Goal: Information Seeking & Learning: Learn about a topic

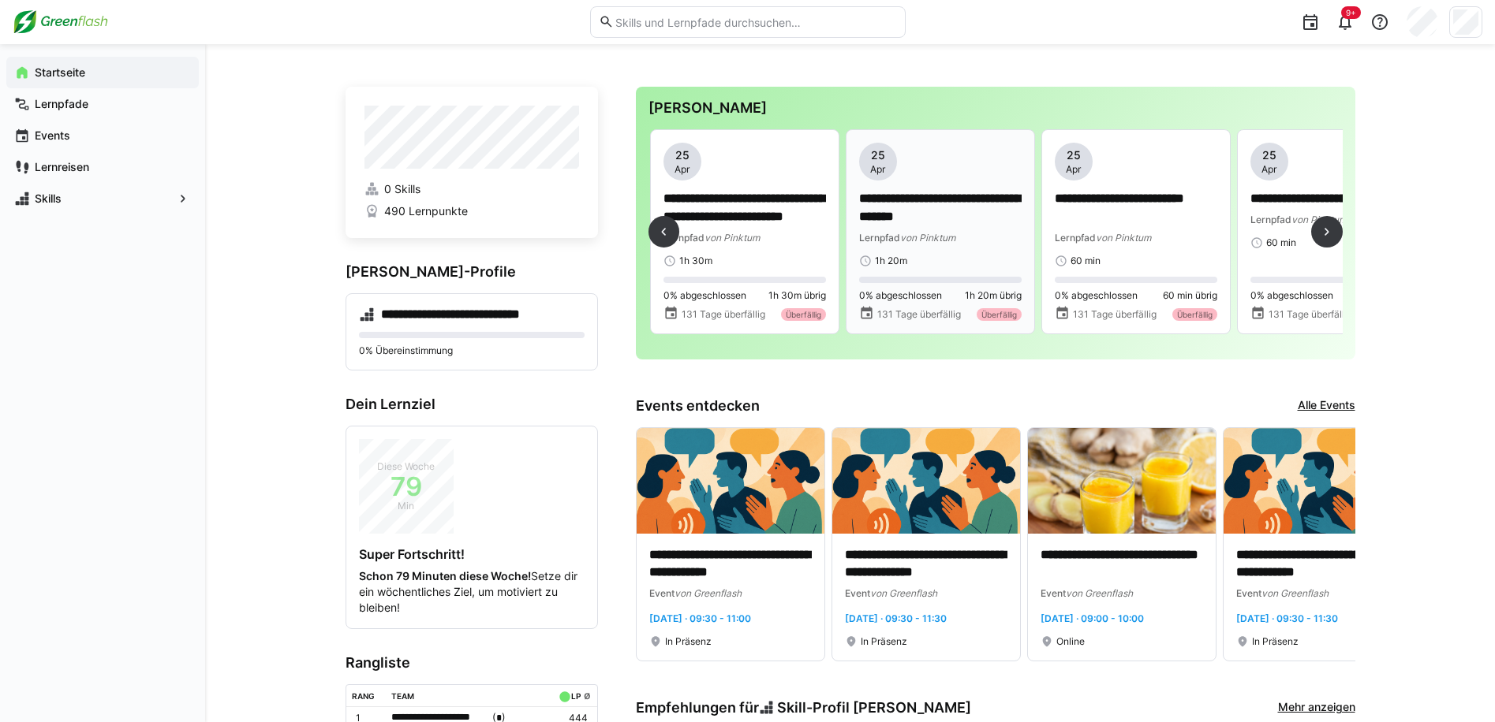
scroll to position [0, 394]
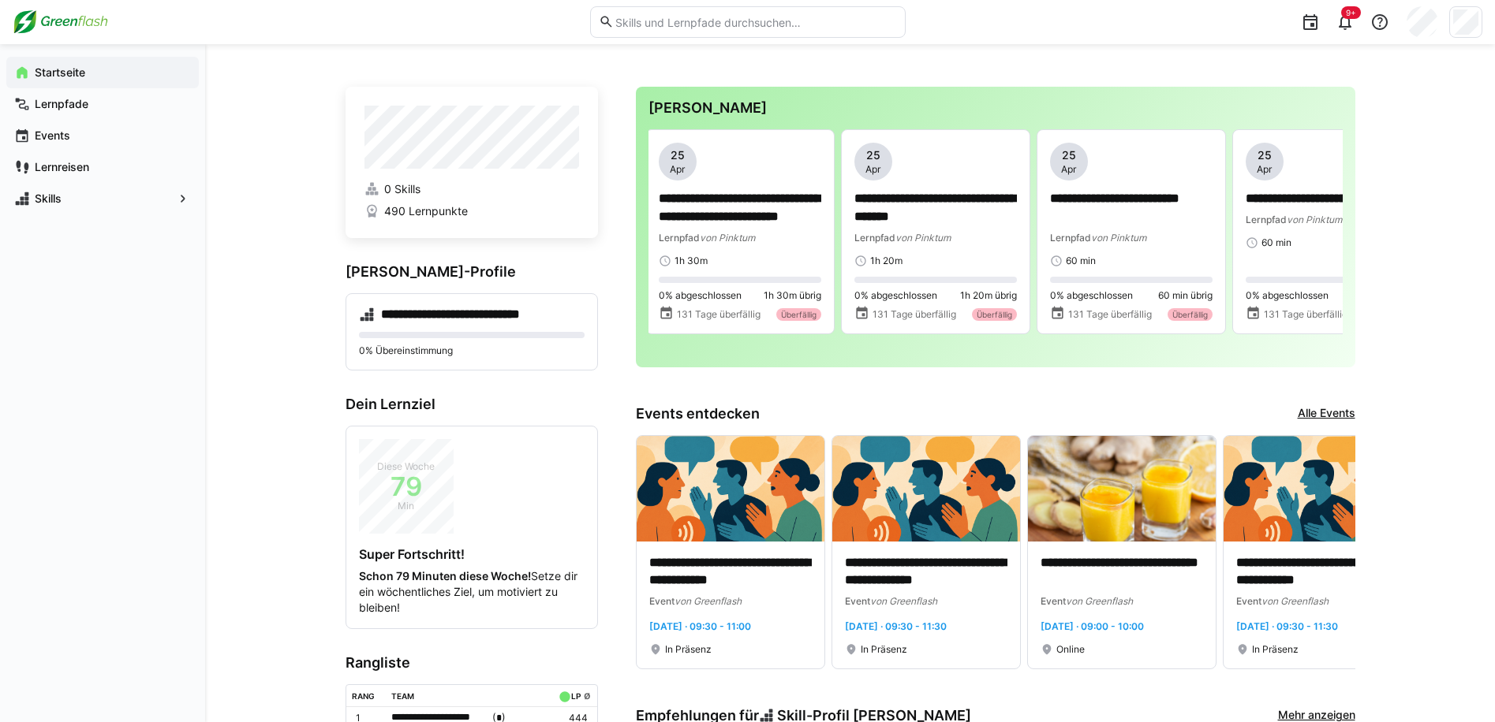
click at [763, 25] on input "text" at bounding box center [755, 22] width 282 height 14
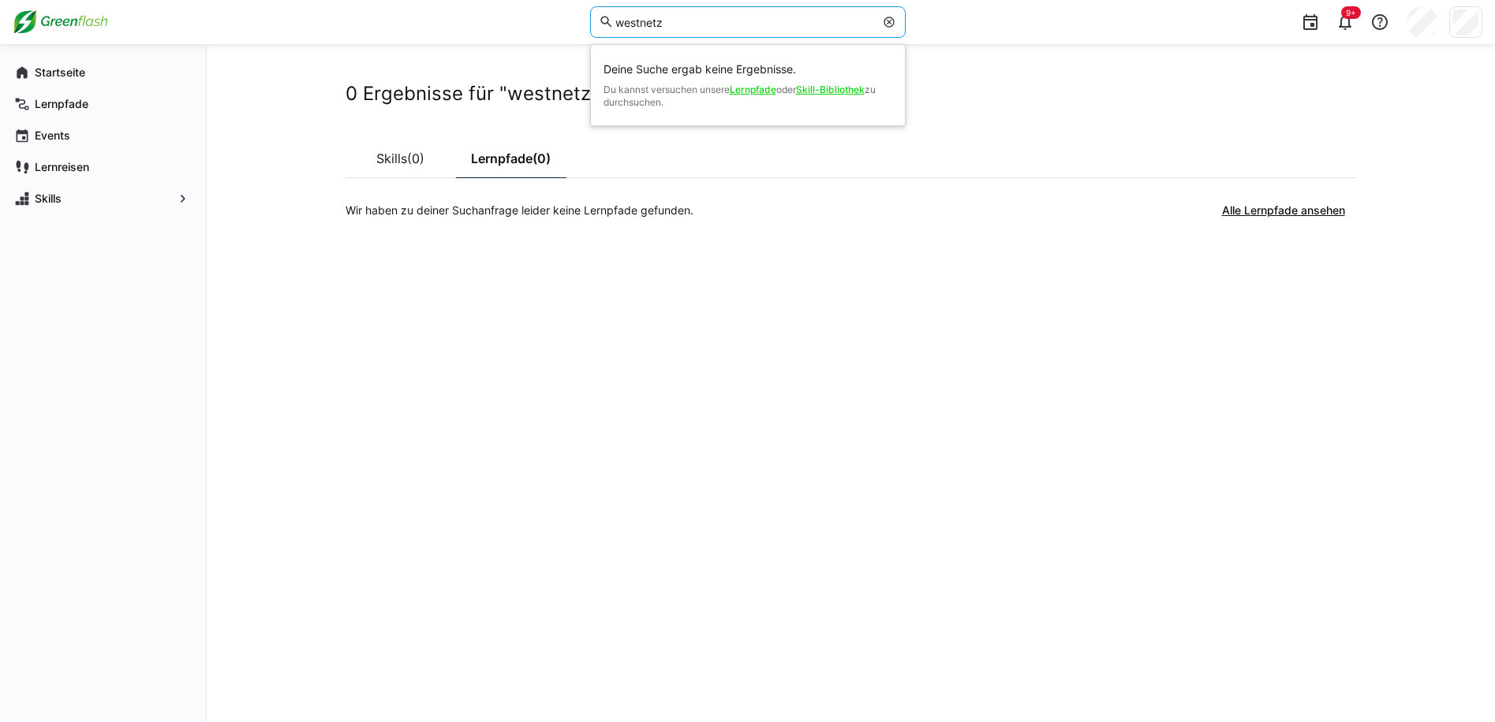
click at [482, 459] on div "0 Ergebnisse für "westnetz" Skills (0) Lernpfade (0) Wir haben zu deiner Suchan…" at bounding box center [849, 383] width 1009 height 603
drag, startPoint x: 756, startPoint y: 24, endPoint x: 481, endPoint y: 26, distance: 274.5
click at [482, 26] on div "westnetz Deine Suche ergab keine Ergebnisse. Du kannst versuchen unsere Lernpfa…" at bounding box center [747, 22] width 1469 height 44
type input "spotlight"
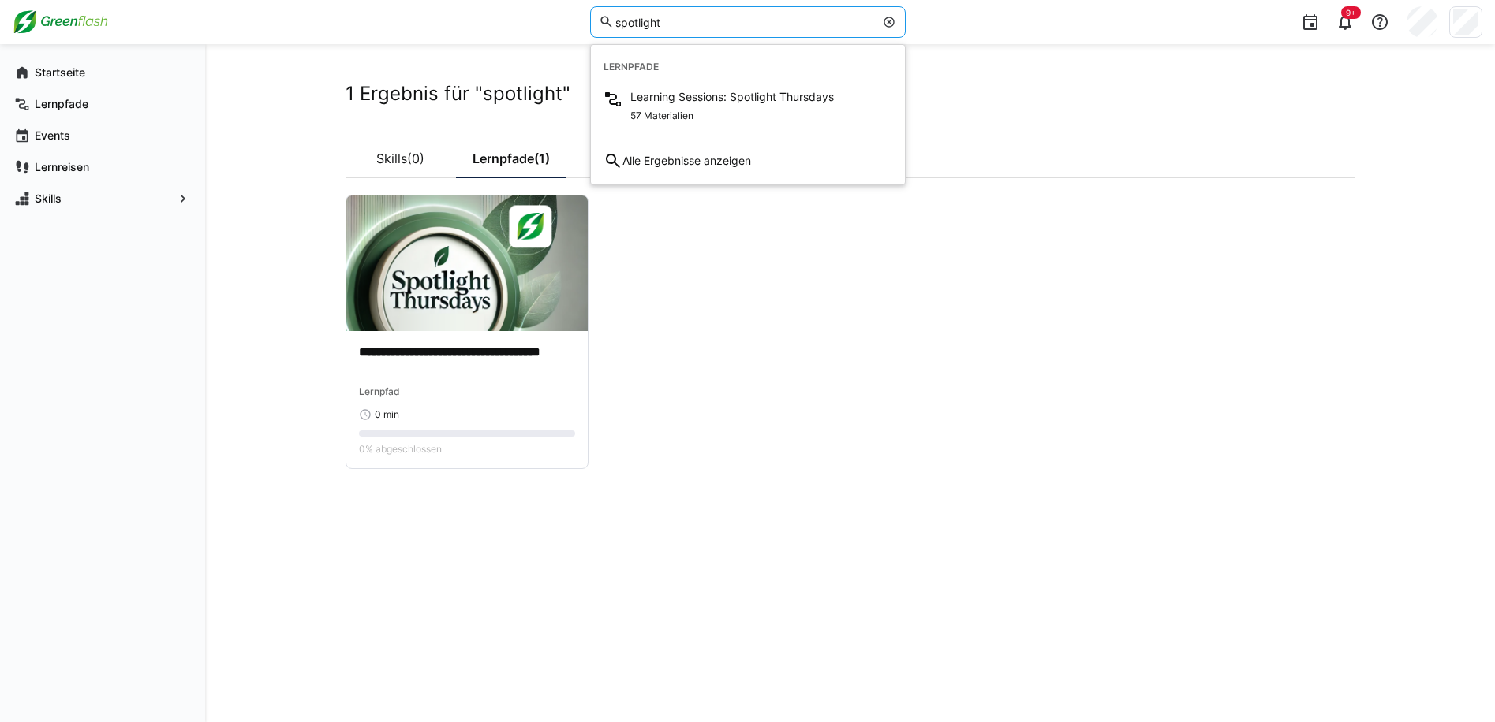
click at [564, 315] on img at bounding box center [466, 264] width 241 height 136
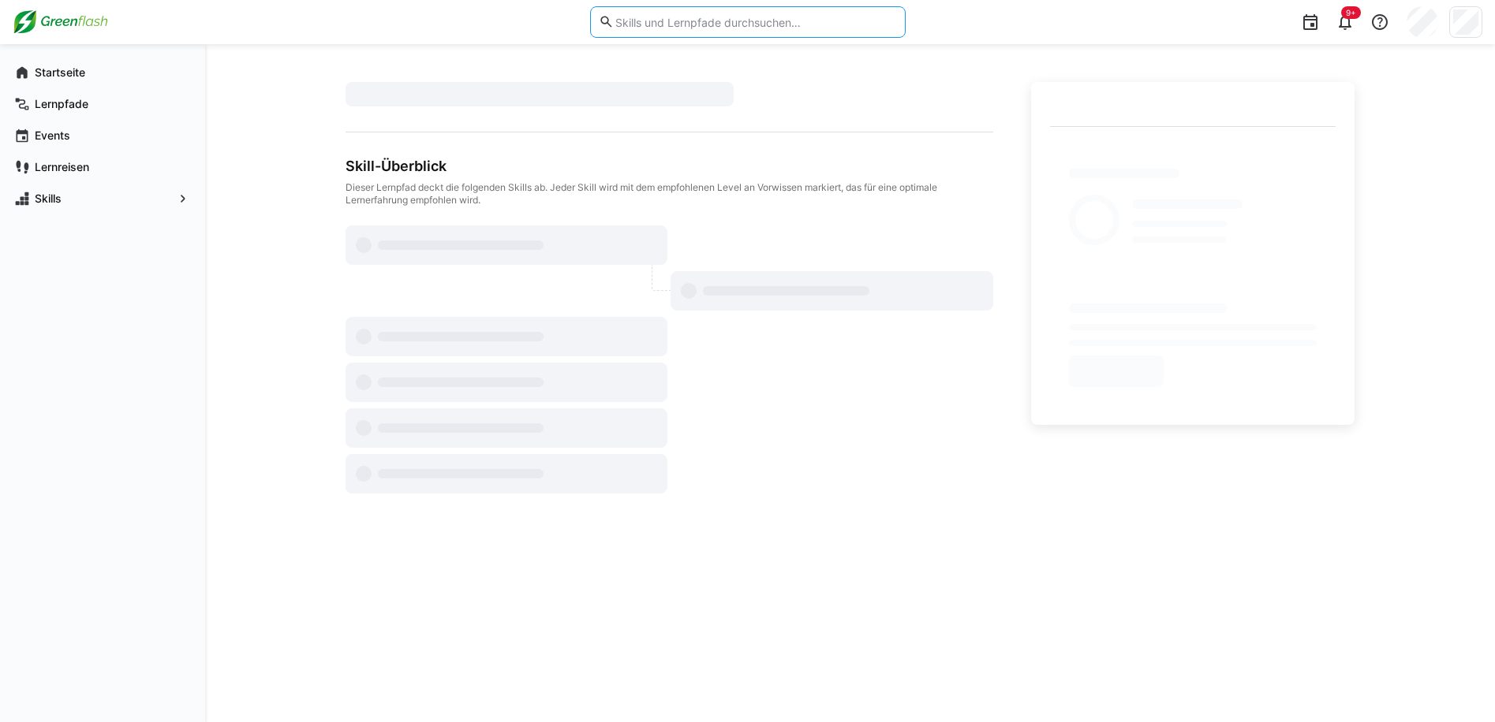
click at [659, 22] on input "text" at bounding box center [755, 22] width 282 height 14
type input "spotlight"
click at [698, 26] on input "spotlight" at bounding box center [744, 22] width 260 height 14
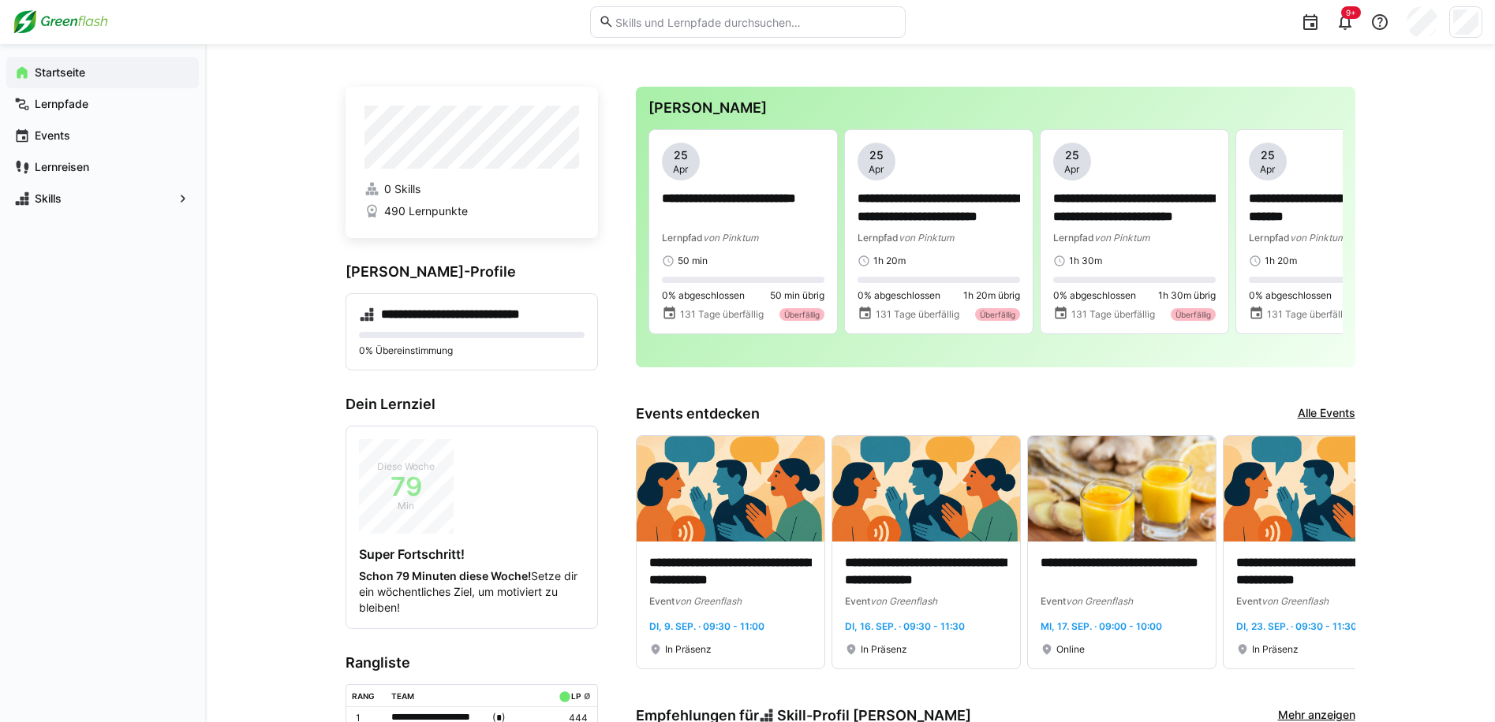
click at [703, 27] on input "text" at bounding box center [755, 22] width 282 height 14
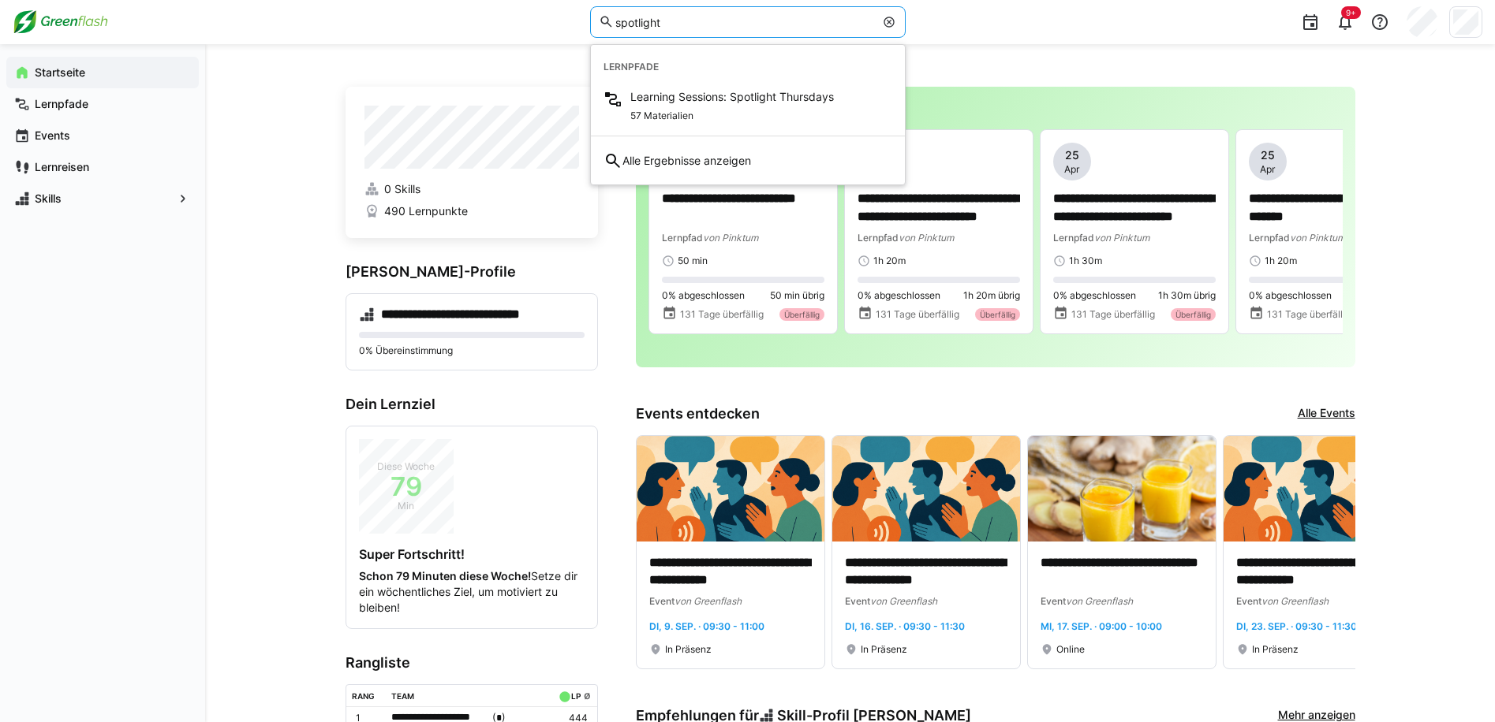
type input "spotlight"
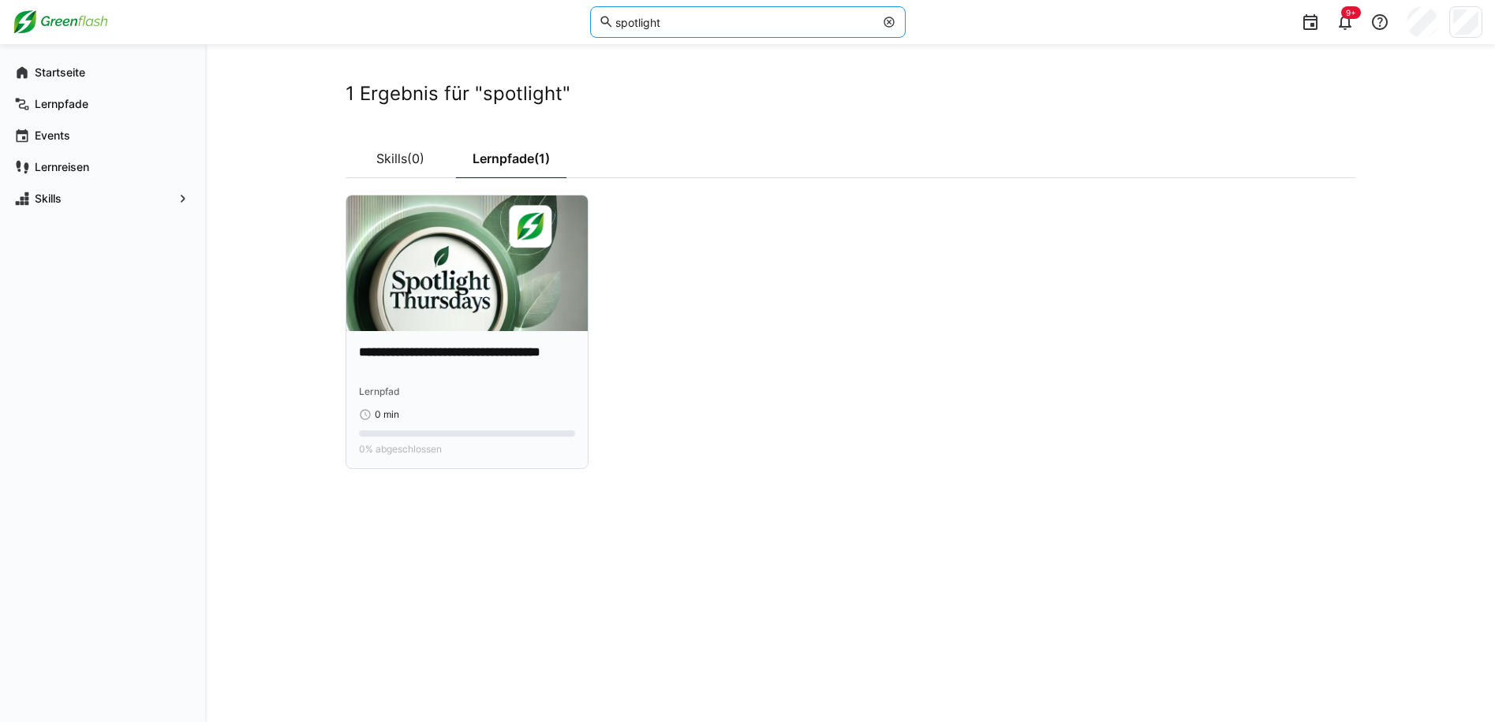
click at [465, 280] on img at bounding box center [466, 264] width 241 height 136
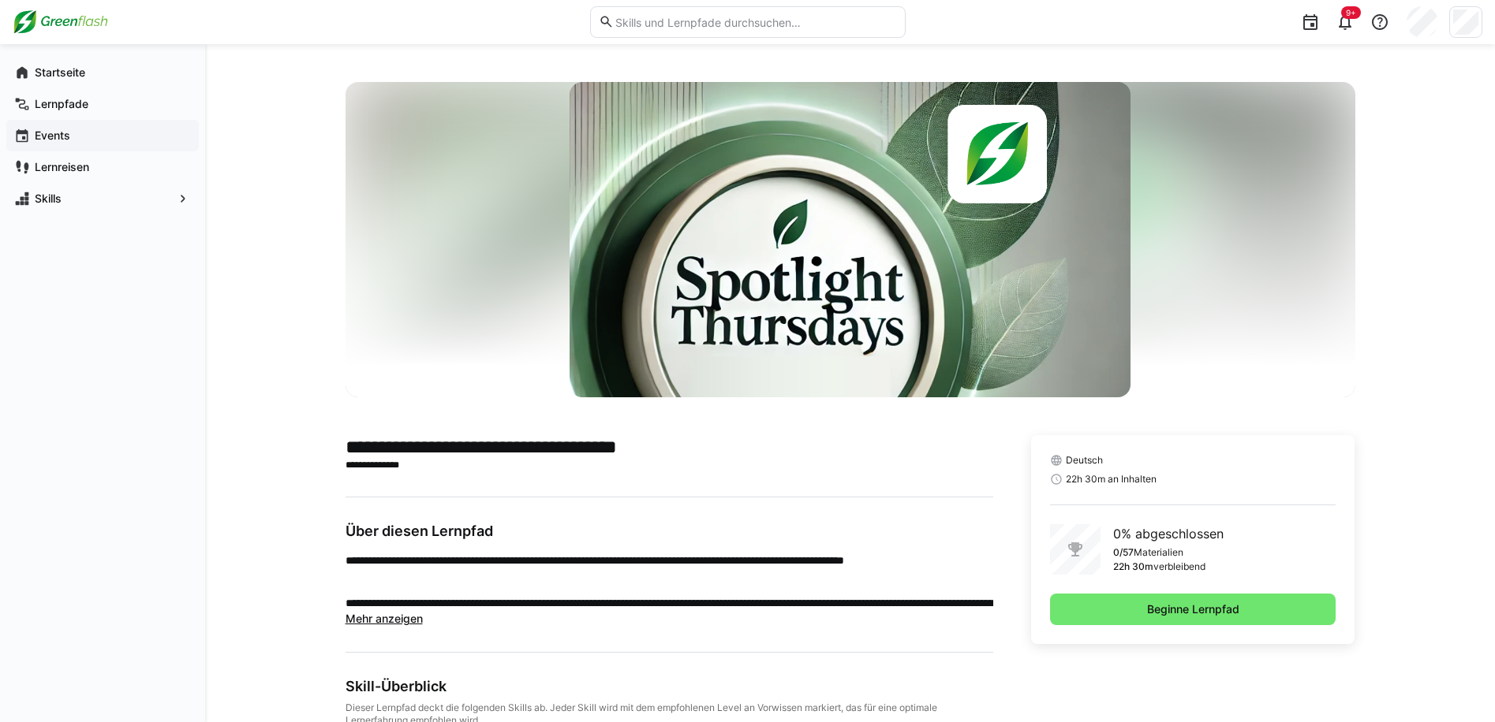
click at [0, 0] on app-navigation-label "Events" at bounding box center [0, 0] width 0 height 0
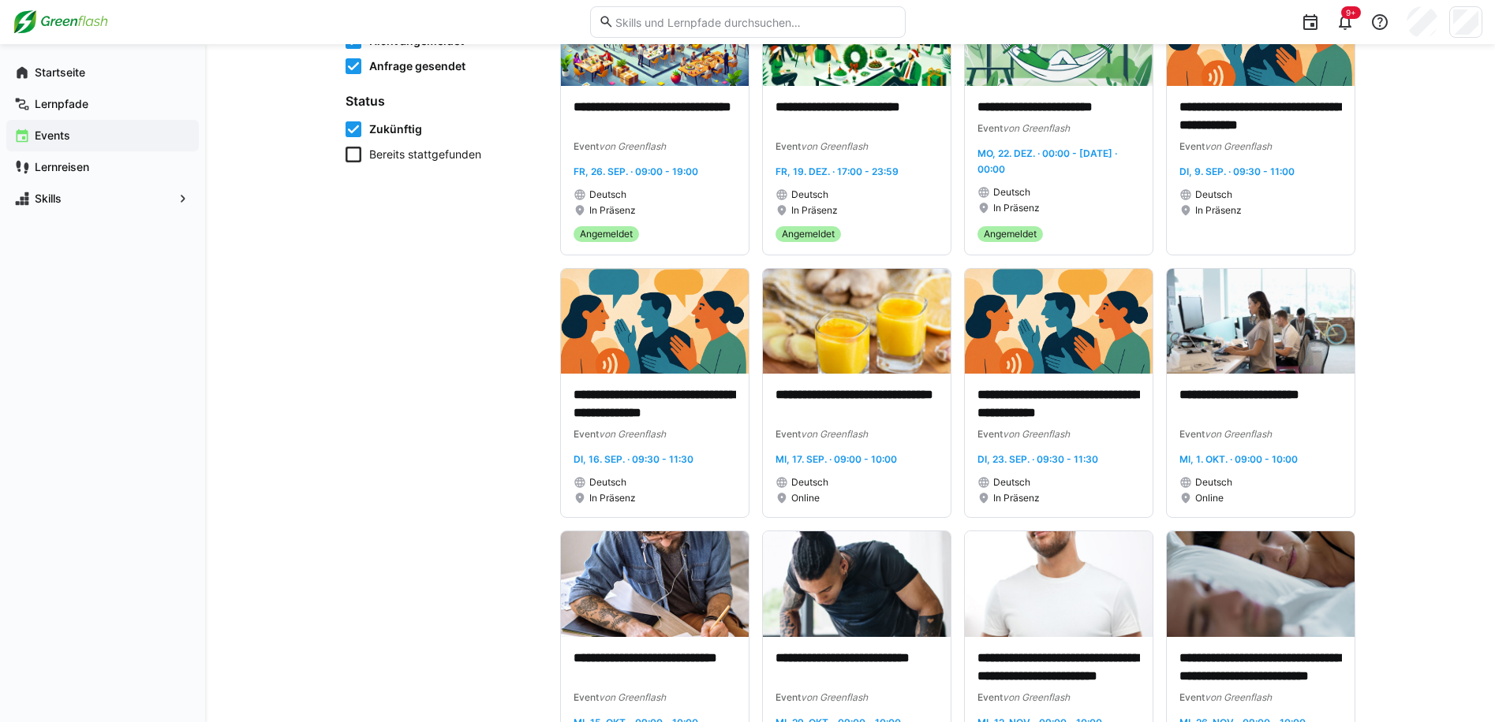
scroll to position [596, 0]
